Goal: Learn about a topic

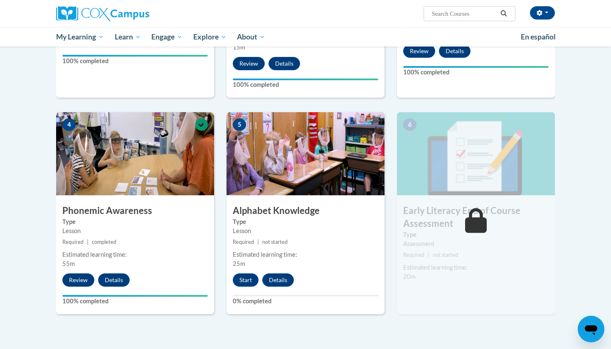
scroll to position [330, 0]
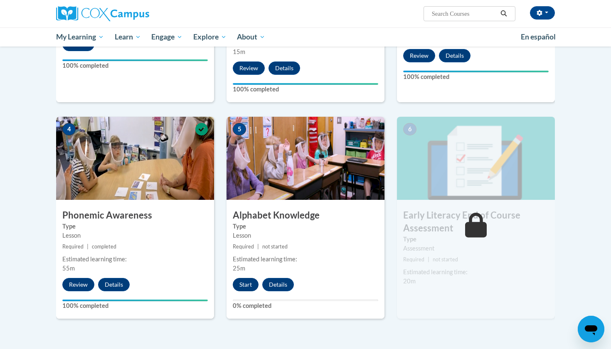
click at [242, 285] on button "Start" at bounding box center [246, 284] width 26 height 13
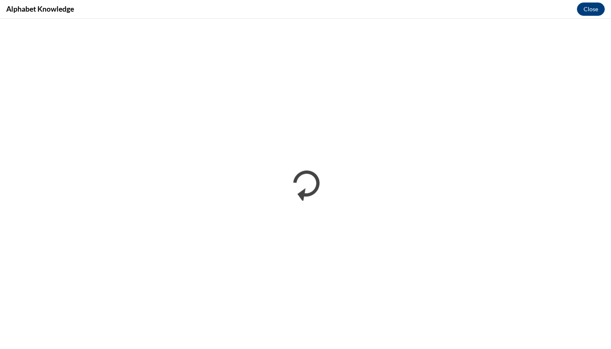
scroll to position [0, 0]
